Goal: Task Accomplishment & Management: Manage account settings

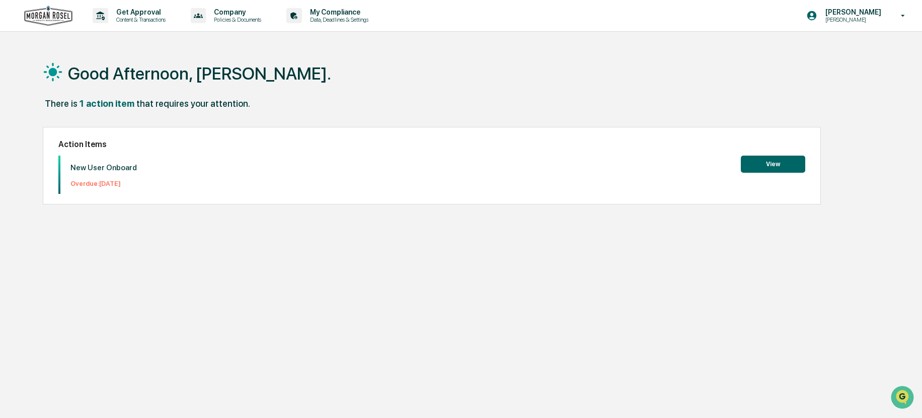
click at [780, 162] on button "View" at bounding box center [773, 164] width 64 height 17
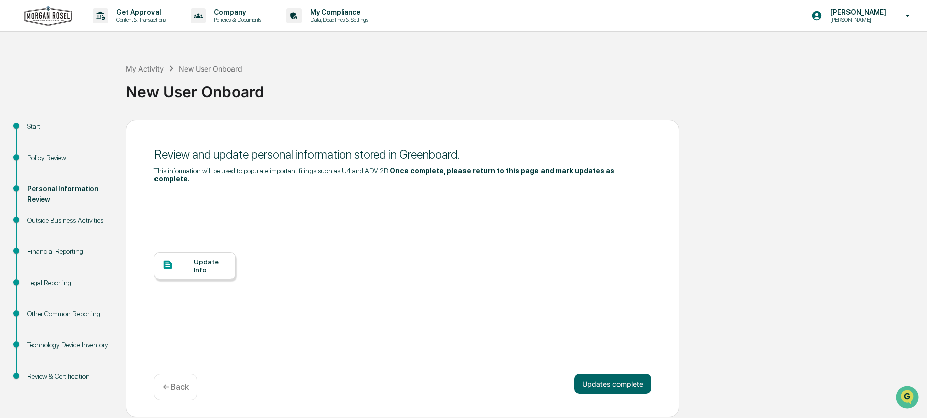
click at [200, 258] on div "Update Info" at bounding box center [211, 266] width 34 height 16
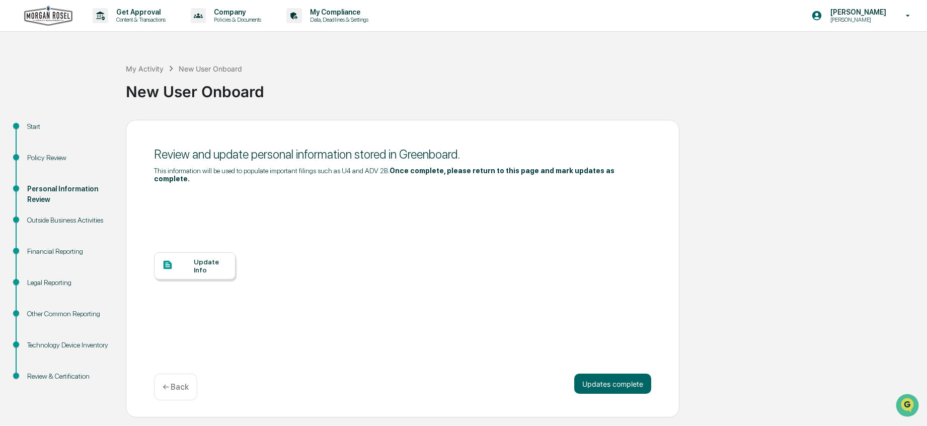
click at [206, 258] on div "Update Info" at bounding box center [211, 266] width 34 height 16
click at [208, 258] on div "Update Info" at bounding box center [211, 266] width 34 height 16
click at [45, 155] on div "Policy Review" at bounding box center [68, 157] width 83 height 11
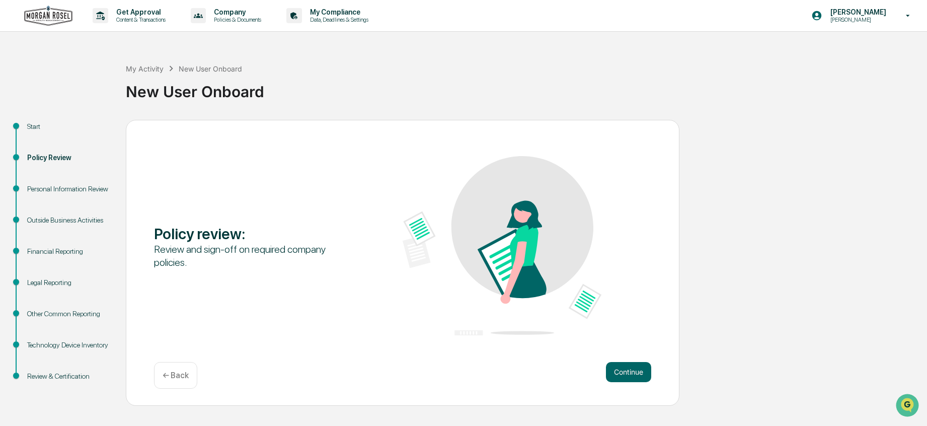
click at [63, 191] on div "Personal Information Review" at bounding box center [68, 189] width 83 height 11
click at [39, 188] on div "Personal Information Review" at bounding box center [68, 189] width 83 height 11
click at [65, 191] on div "Personal Information Review" at bounding box center [68, 189] width 83 height 11
click at [628, 370] on button "Continue" at bounding box center [628, 372] width 45 height 20
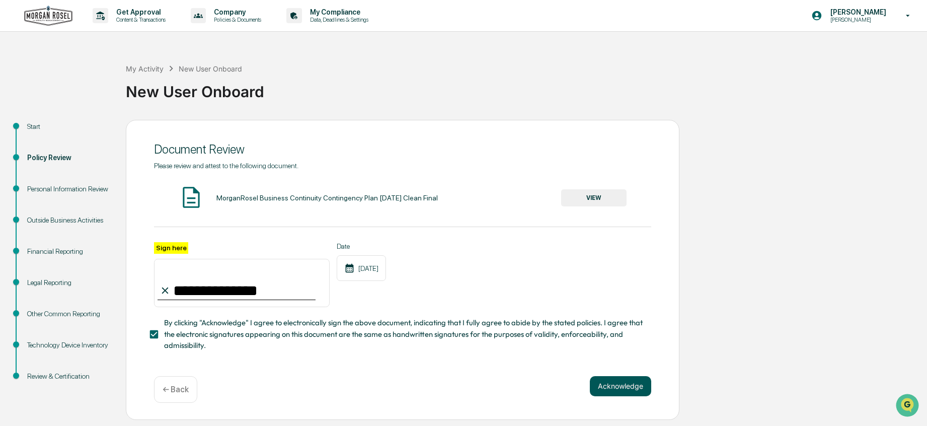
click at [627, 386] on button "Acknowledge" at bounding box center [620, 386] width 61 height 20
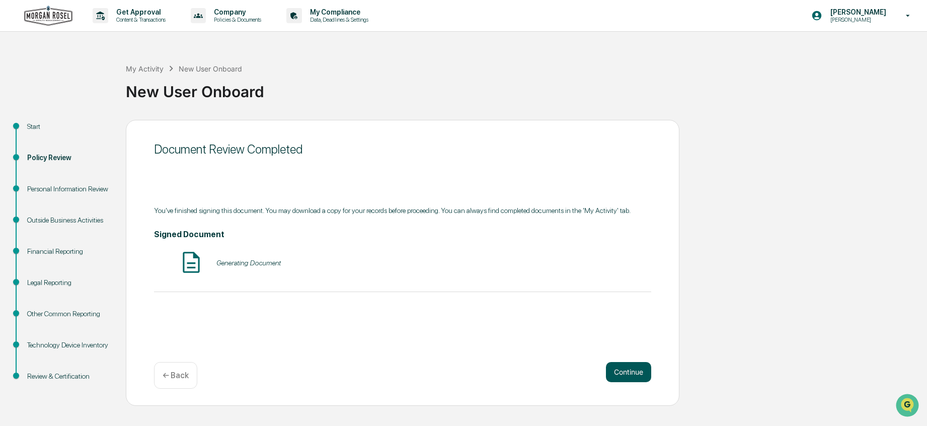
click at [631, 374] on button "Continue" at bounding box center [628, 372] width 45 height 20
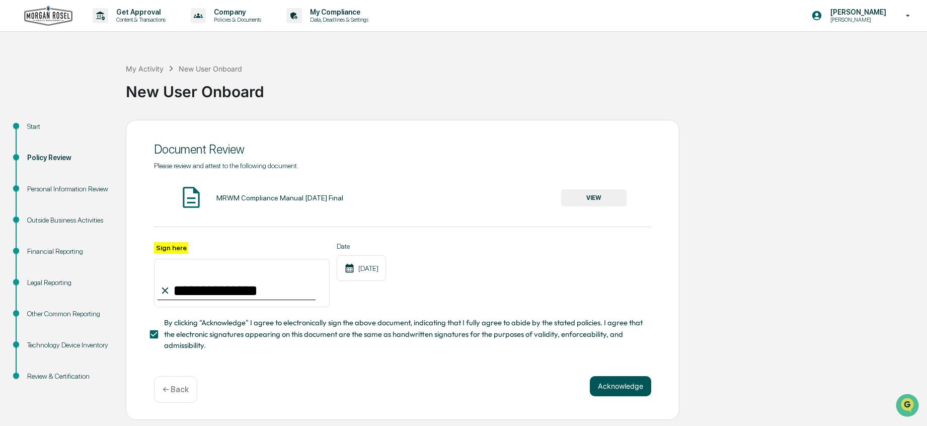
click at [629, 387] on button "Acknowledge" at bounding box center [620, 386] width 61 height 20
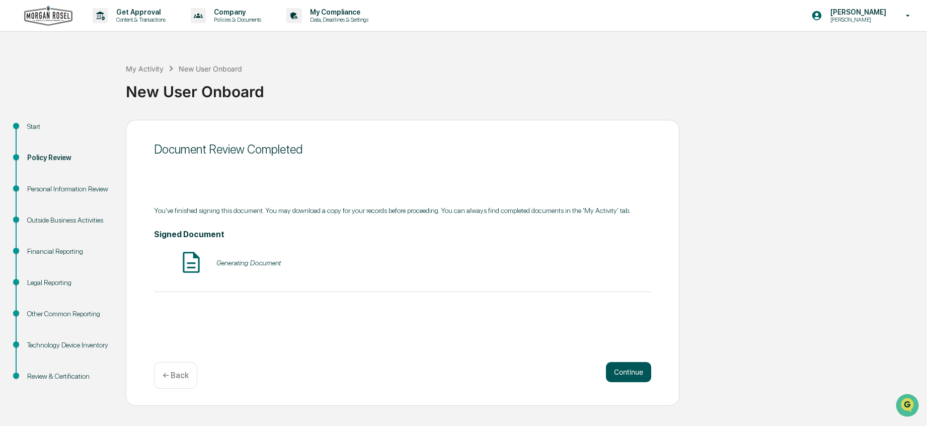
click at [630, 372] on button "Continue" at bounding box center [628, 372] width 45 height 20
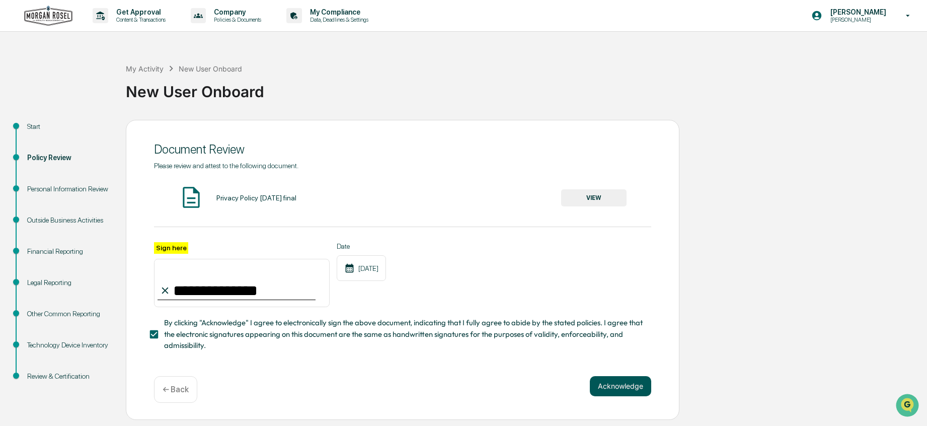
click at [627, 388] on button "Acknowledge" at bounding box center [620, 386] width 61 height 20
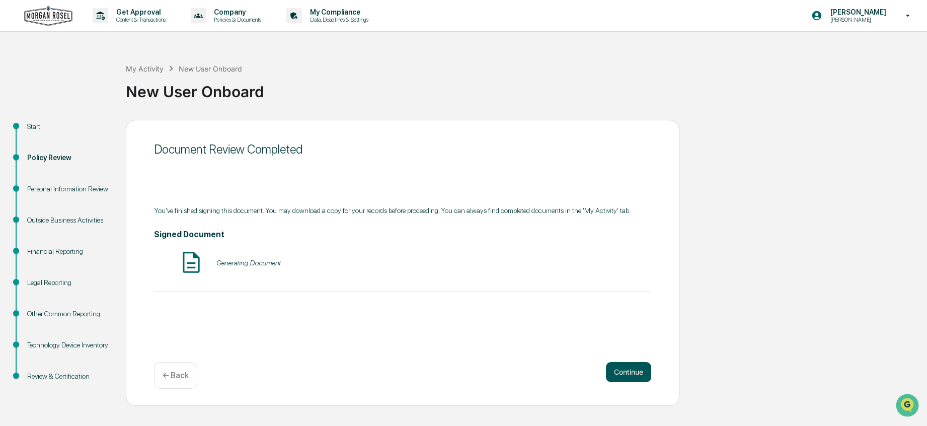
click at [630, 372] on button "Continue" at bounding box center [628, 372] width 45 height 20
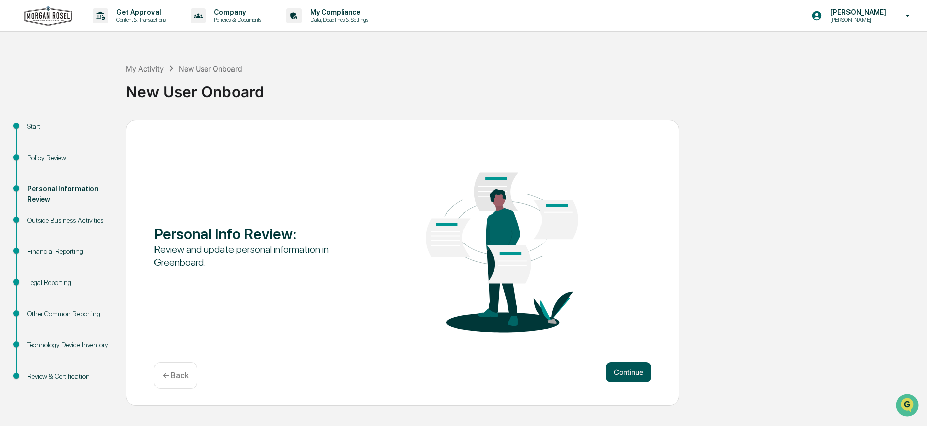
click at [636, 378] on button "Continue" at bounding box center [628, 372] width 45 height 20
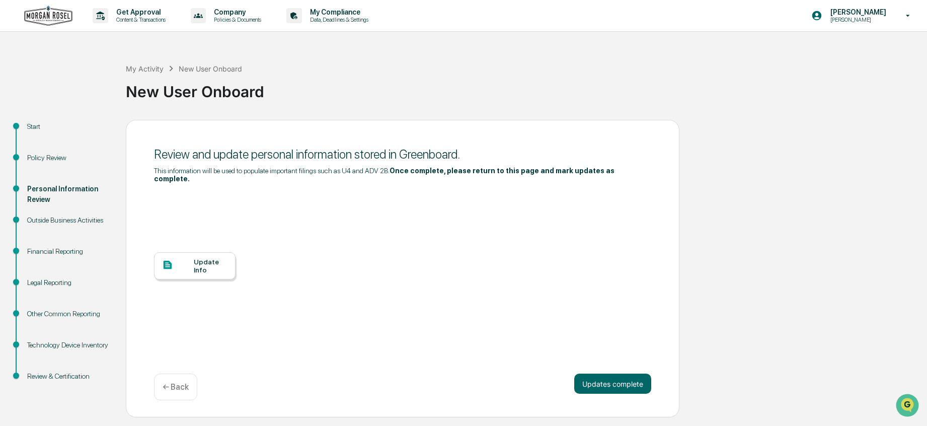
click at [210, 258] on div "Update Info" at bounding box center [211, 266] width 34 height 16
click at [872, 14] on p "[PERSON_NAME]" at bounding box center [856, 12] width 69 height 8
click at [812, 50] on li "Logout" at bounding box center [848, 51] width 141 height 19
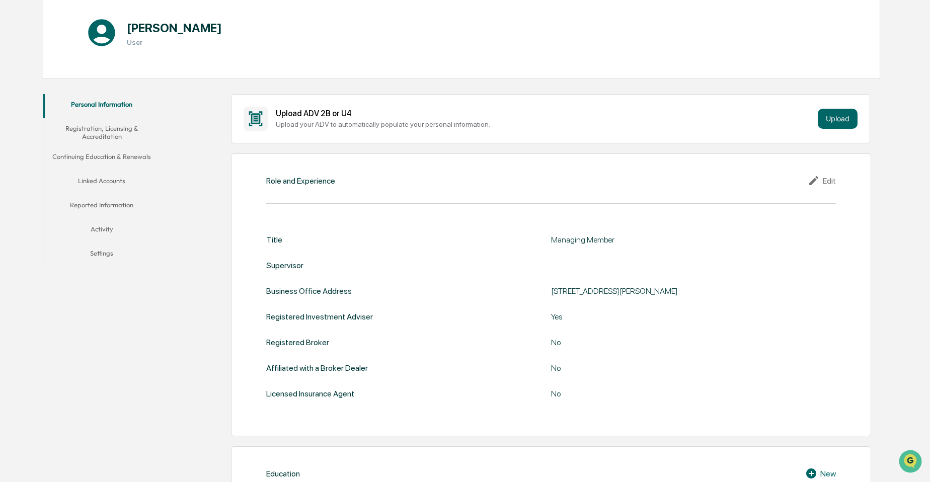
scroll to position [106, 0]
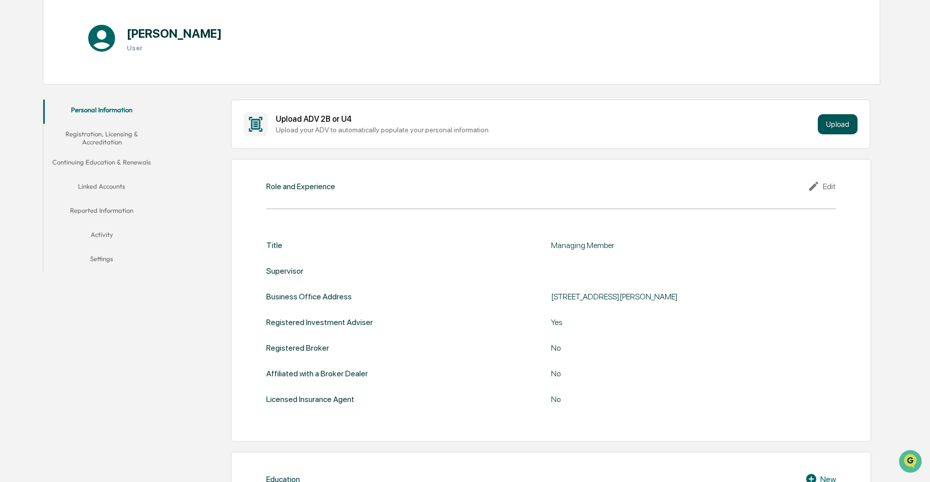
click at [838, 123] on button "Upload" at bounding box center [838, 124] width 40 height 20
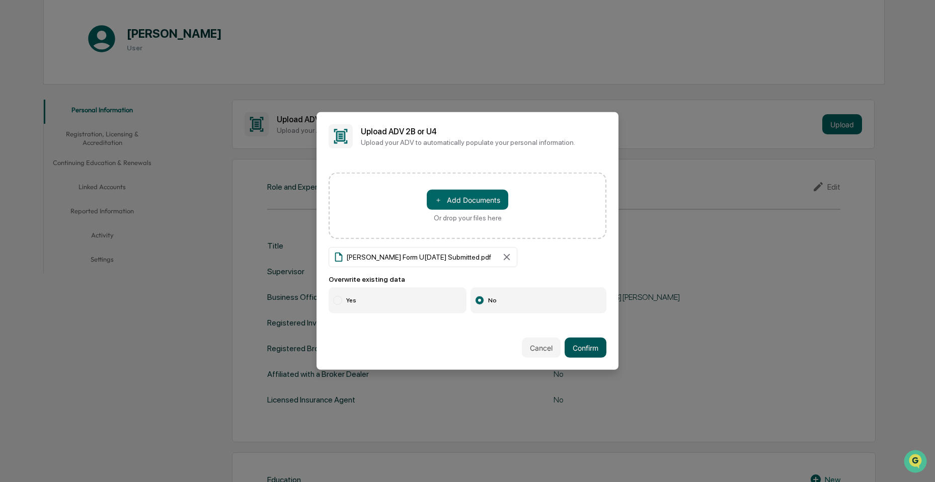
click at [591, 348] on button "Confirm" at bounding box center [586, 348] width 42 height 20
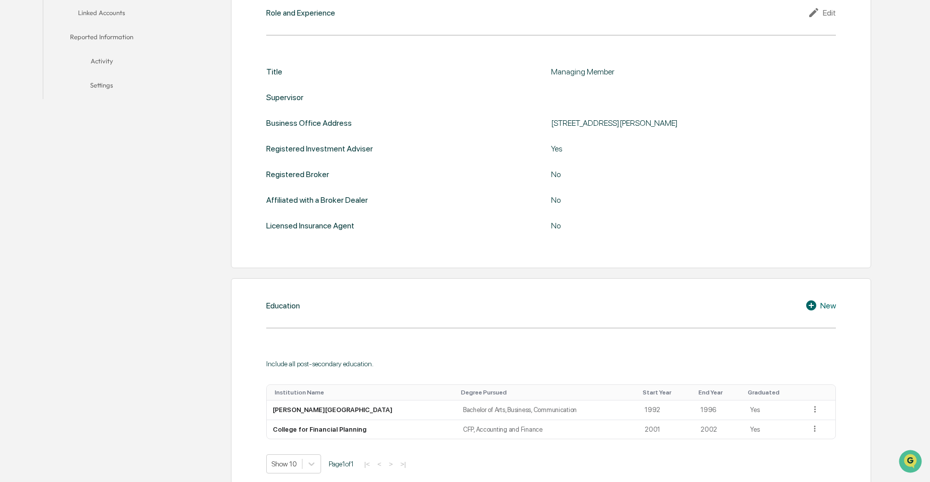
scroll to position [106, 0]
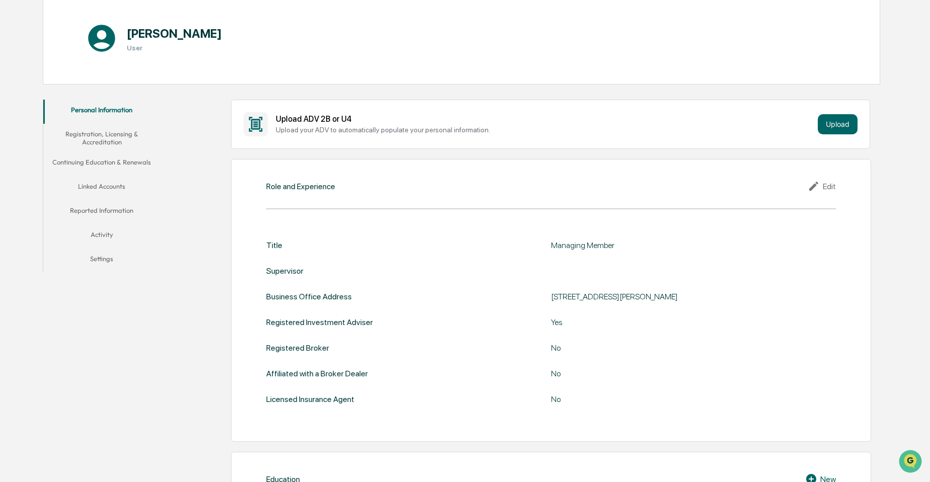
click at [108, 134] on button "Registration, Licensing & Accreditation" at bounding box center [101, 138] width 117 height 29
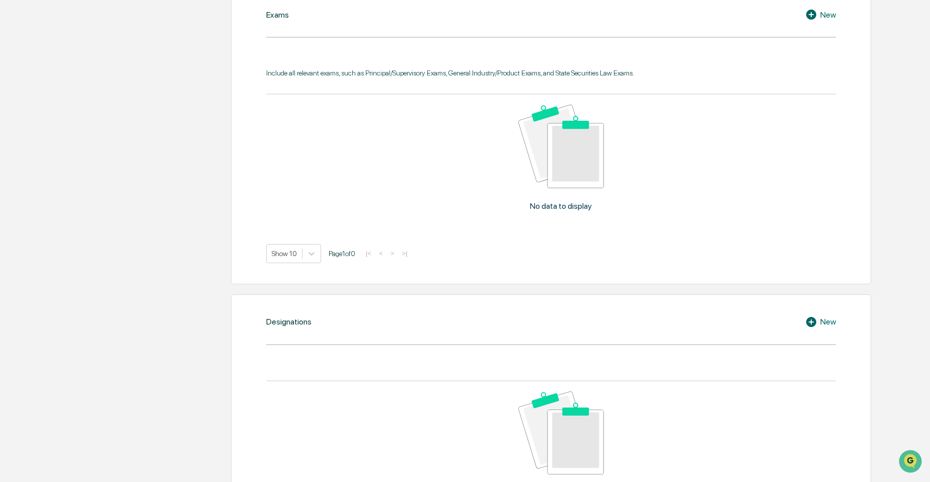
scroll to position [141, 0]
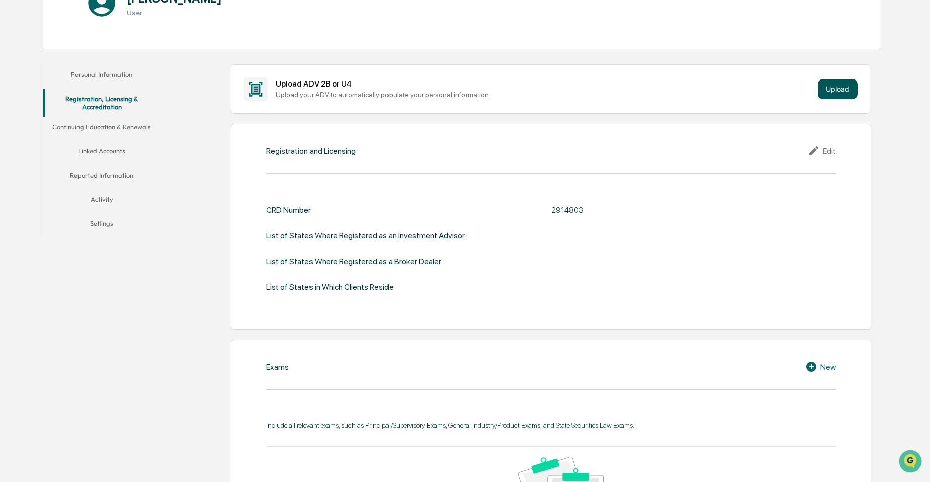
click at [838, 97] on button "Upload" at bounding box center [838, 89] width 40 height 20
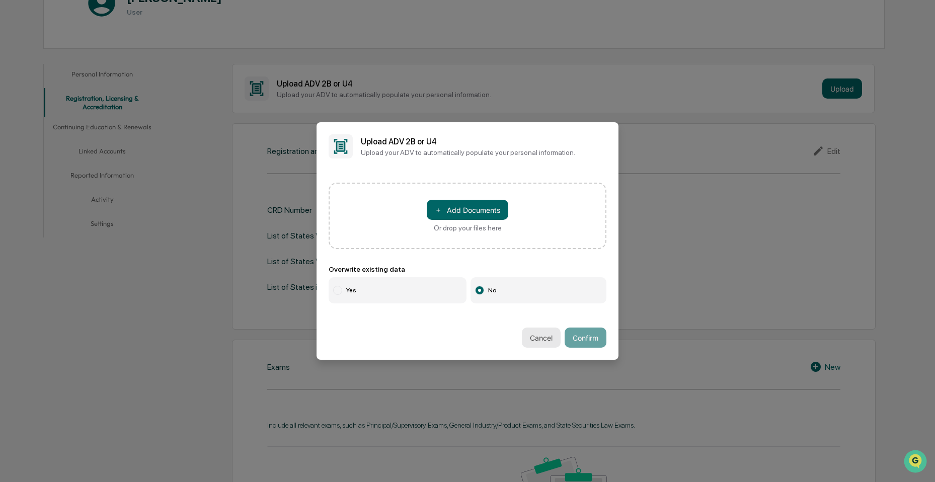
click at [544, 337] on button "Cancel" at bounding box center [541, 338] width 39 height 20
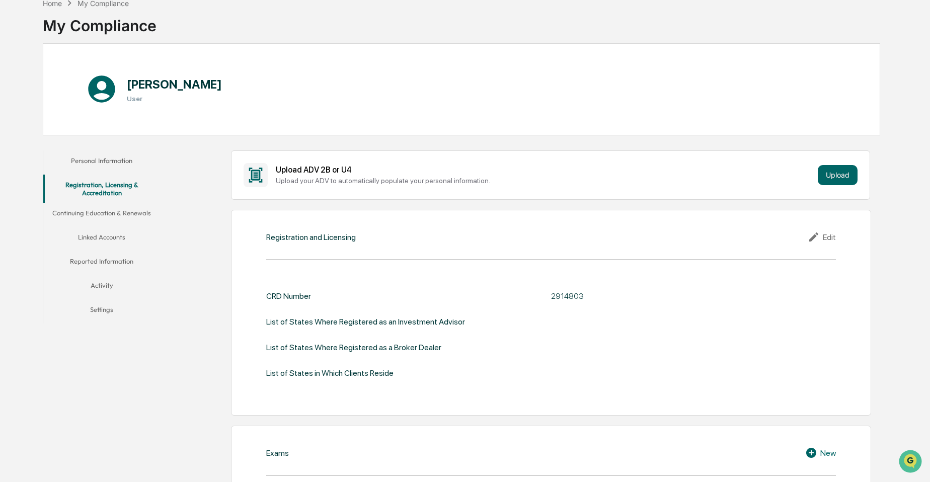
scroll to position [50, 0]
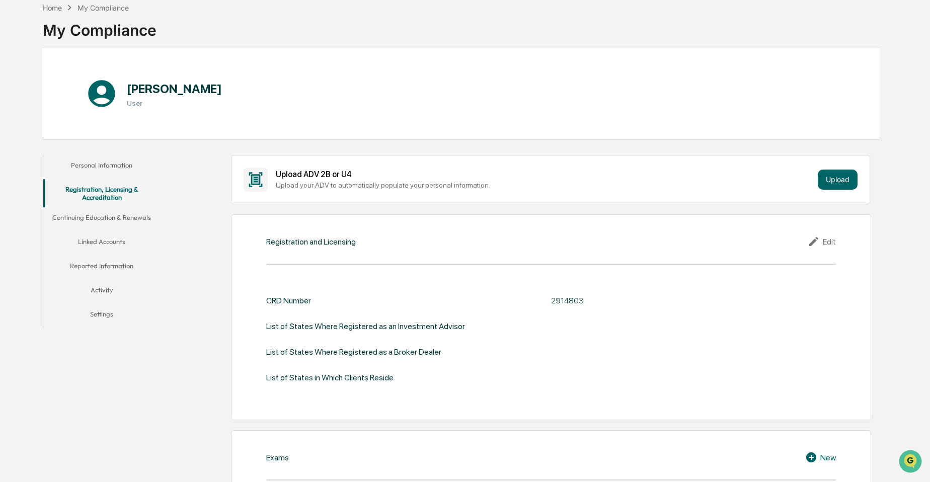
click at [101, 167] on button "Personal Information" at bounding box center [101, 167] width 117 height 24
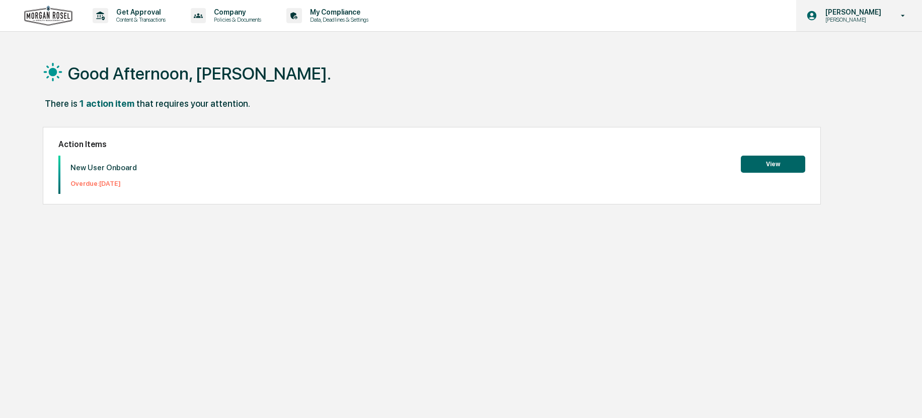
click at [848, 13] on p "[PERSON_NAME]" at bounding box center [851, 12] width 69 height 8
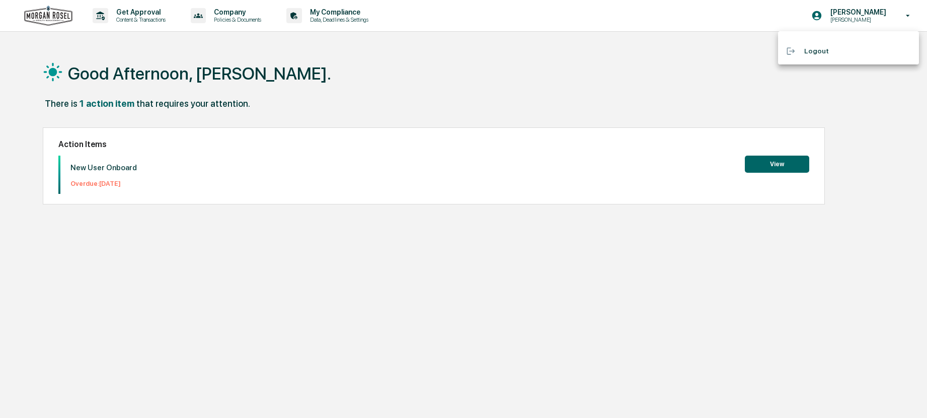
click at [809, 53] on li "Logout" at bounding box center [848, 51] width 141 height 19
